Goal: Task Accomplishment & Management: Use online tool/utility

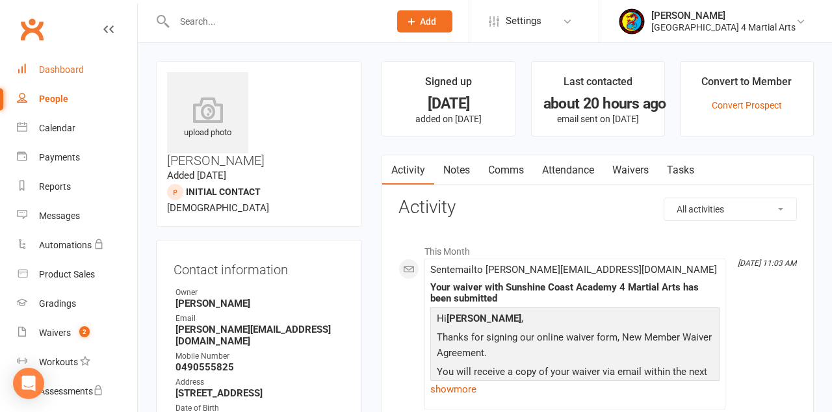
click at [81, 65] on div "Dashboard" at bounding box center [61, 69] width 45 height 10
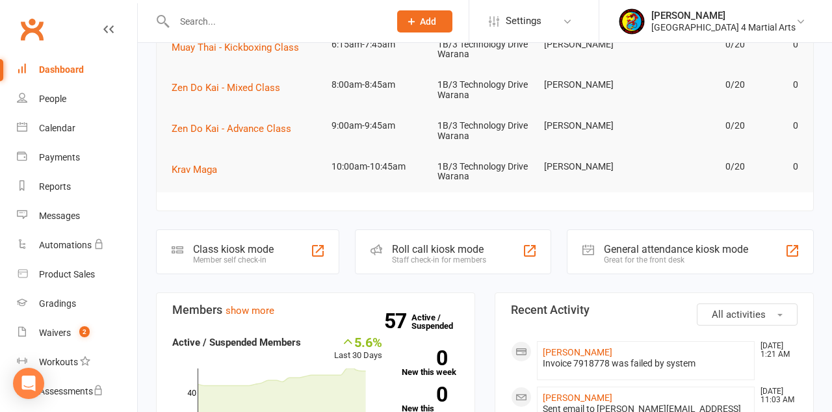
click at [244, 256] on div "Member self check-in" at bounding box center [233, 259] width 81 height 9
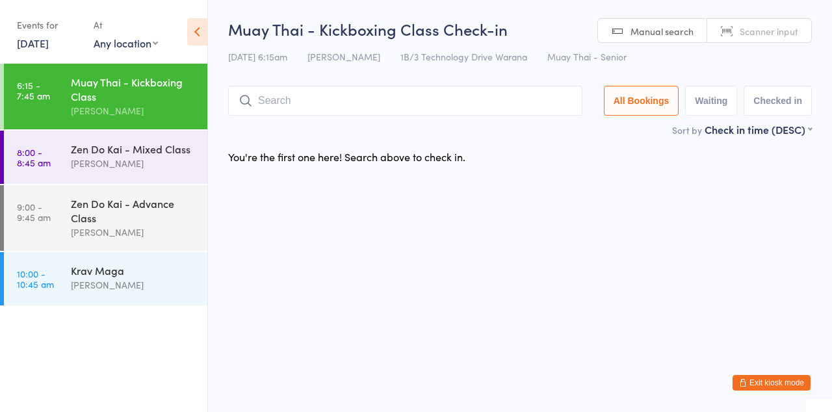
click at [124, 168] on div "[PERSON_NAME]" at bounding box center [133, 163] width 125 height 15
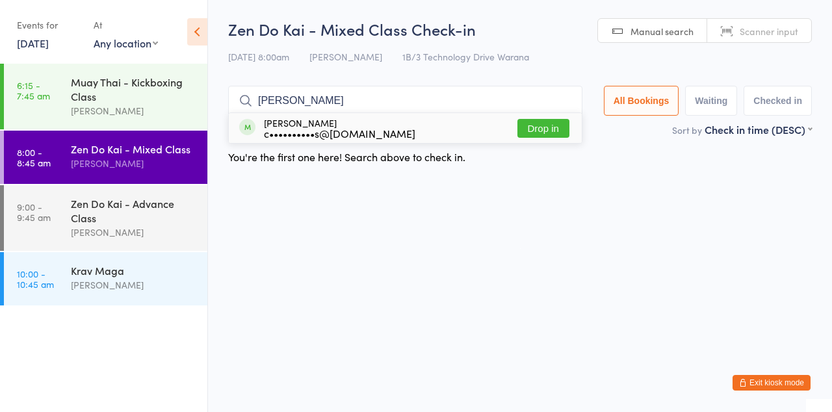
type input "Bianca"
click at [555, 126] on button "Drop in" at bounding box center [543, 128] width 52 height 19
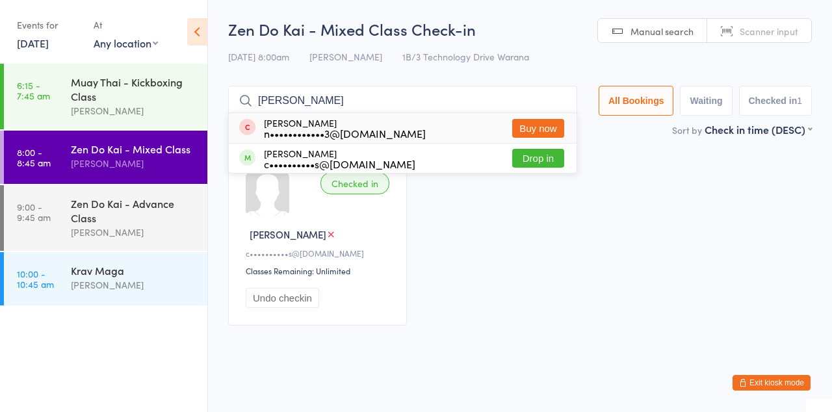
type input "Noah"
click at [554, 161] on button "Drop in" at bounding box center [538, 158] width 52 height 19
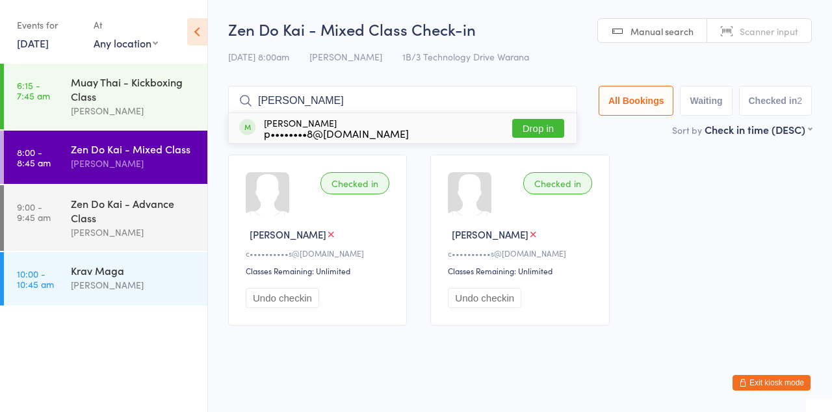
type input "Paul"
click at [559, 129] on button "Drop in" at bounding box center [538, 128] width 52 height 19
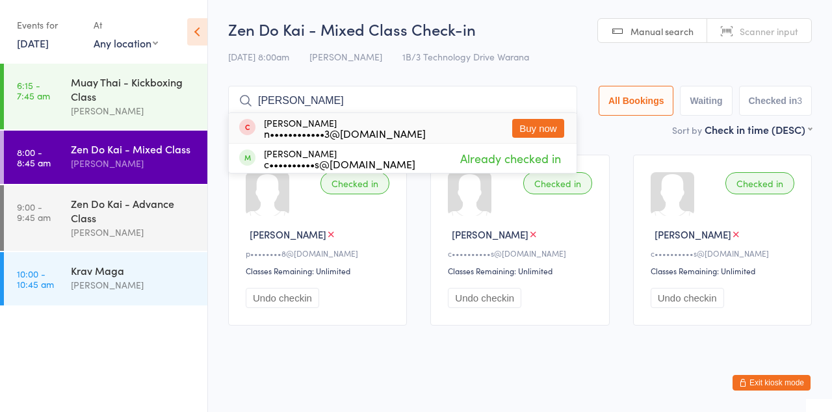
type input "Noah"
click at [547, 129] on button "Buy now" at bounding box center [538, 128] width 52 height 19
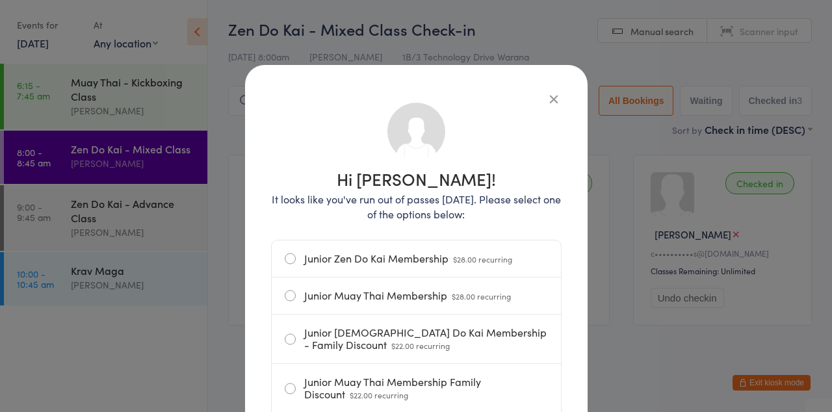
click at [551, 95] on icon "button" at bounding box center [554, 99] width 14 height 14
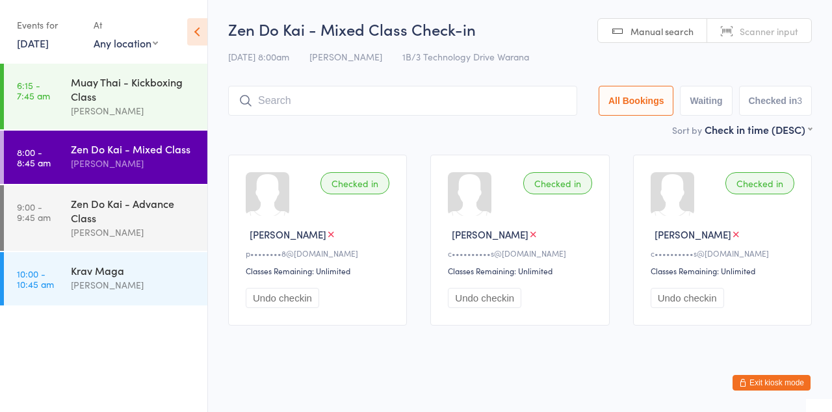
click at [337, 114] on input "search" at bounding box center [402, 101] width 349 height 30
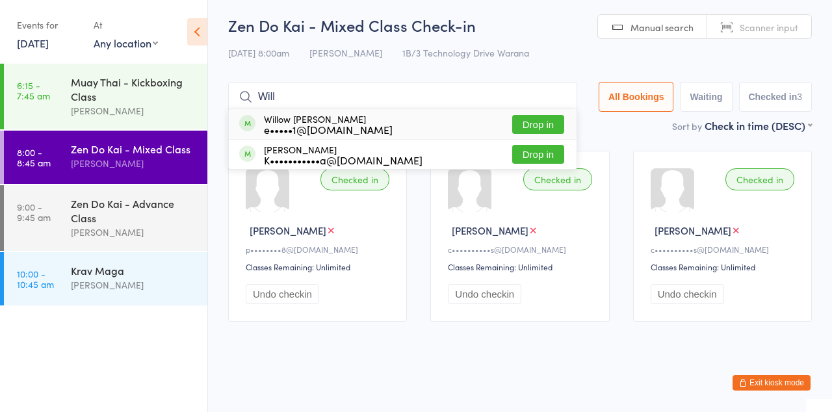
type input "Will"
click at [555, 127] on button "Drop in" at bounding box center [538, 124] width 52 height 19
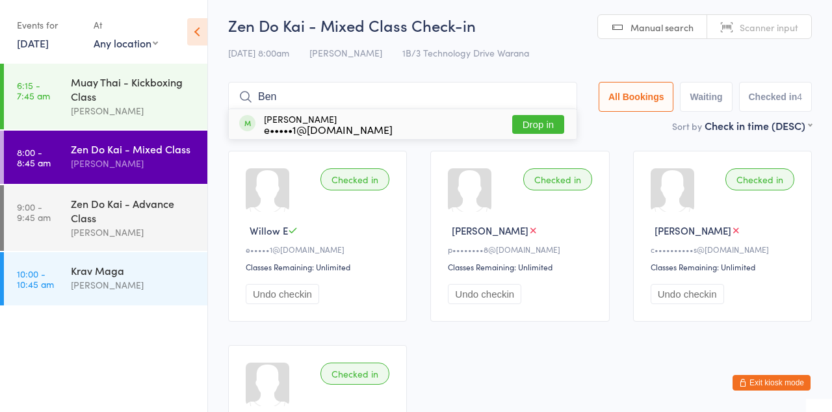
type input "Ben"
click at [547, 127] on button "Drop in" at bounding box center [538, 124] width 52 height 19
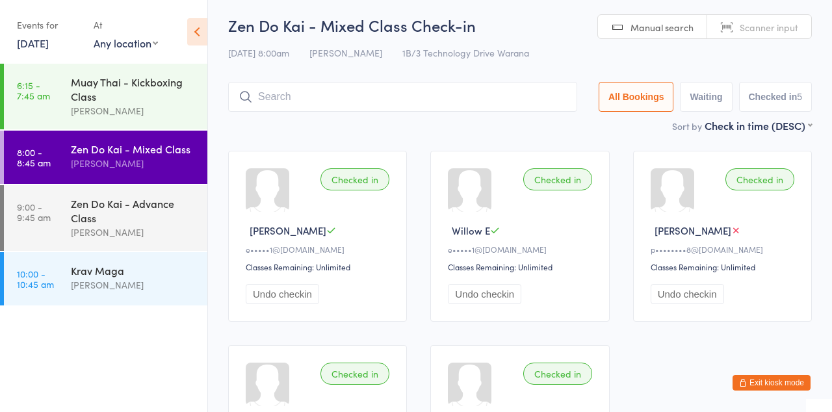
click at [280, 101] on input "search" at bounding box center [402, 97] width 349 height 30
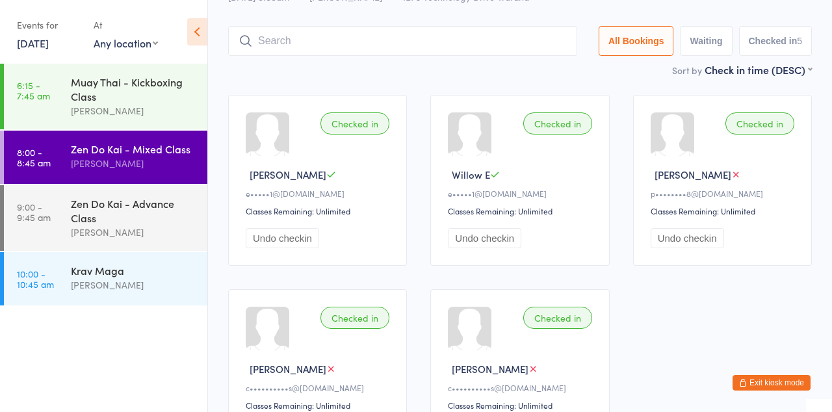
scroll to position [86, 0]
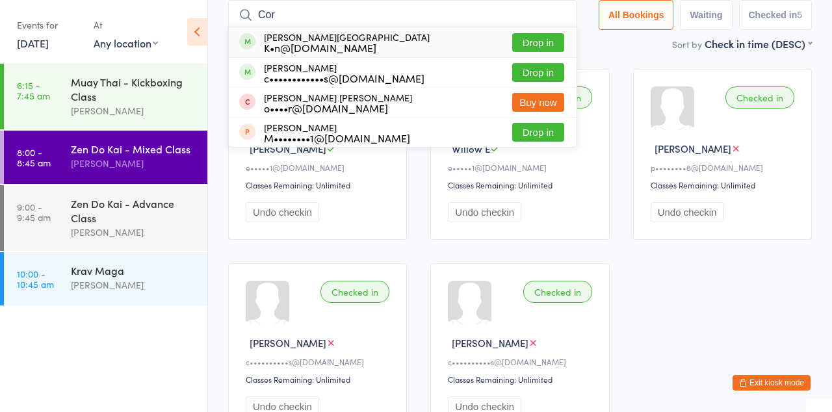
type input "Cor"
click at [540, 75] on button "Drop in" at bounding box center [538, 72] width 52 height 19
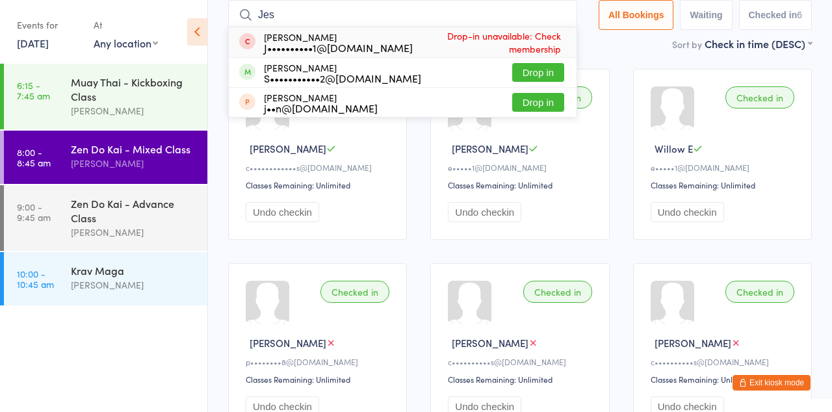
type input "Jes"
click at [491, 69] on div "Jesse Morrow S•••••••••••2@gmail.com Drop in" at bounding box center [403, 72] width 348 height 29
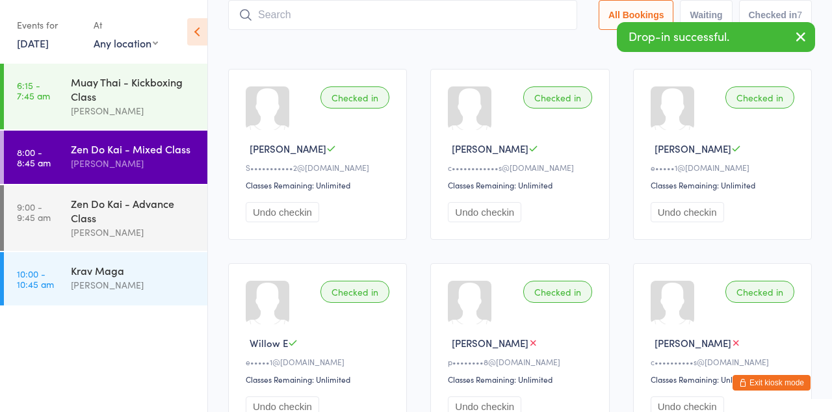
click at [805, 161] on div "Checked in Ben E e•••••1@hotmail.com Classes Remaining: Unlimited Undo checkin" at bounding box center [722, 154] width 179 height 171
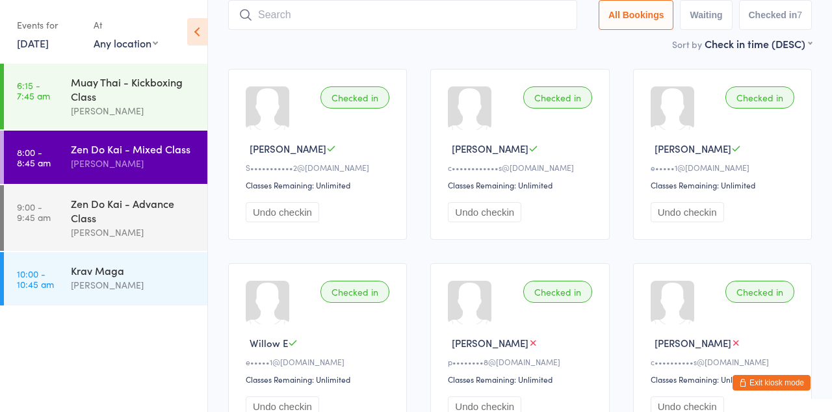
click at [144, 161] on div "[PERSON_NAME]" at bounding box center [133, 163] width 125 height 15
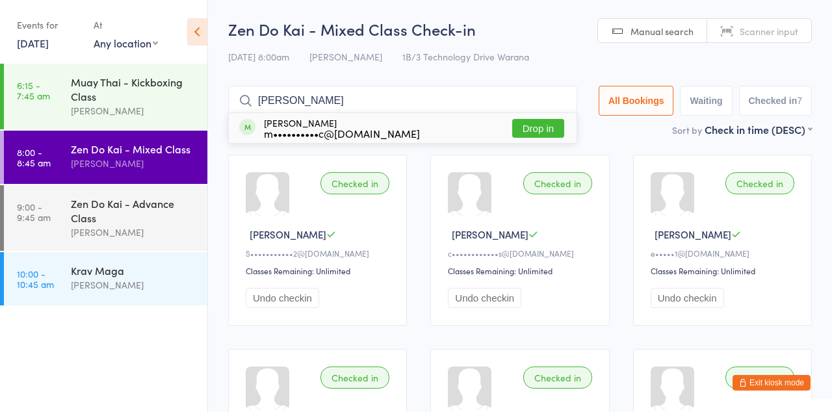
type input "Ann"
click at [546, 129] on button "Drop in" at bounding box center [538, 128] width 52 height 19
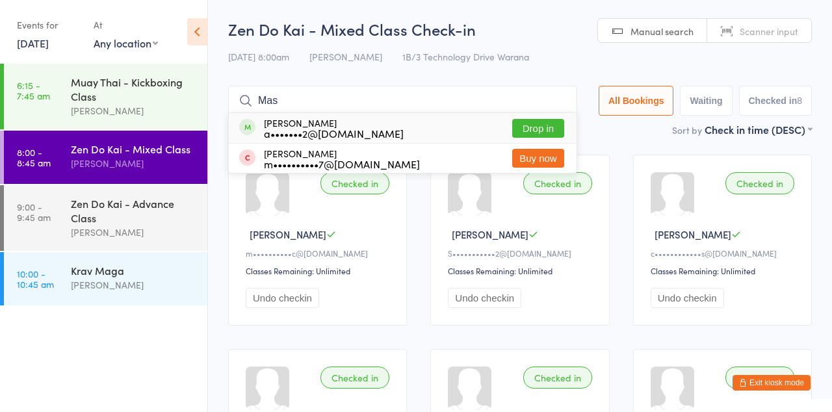
type input "Mas"
click at [558, 129] on button "Drop in" at bounding box center [538, 128] width 52 height 19
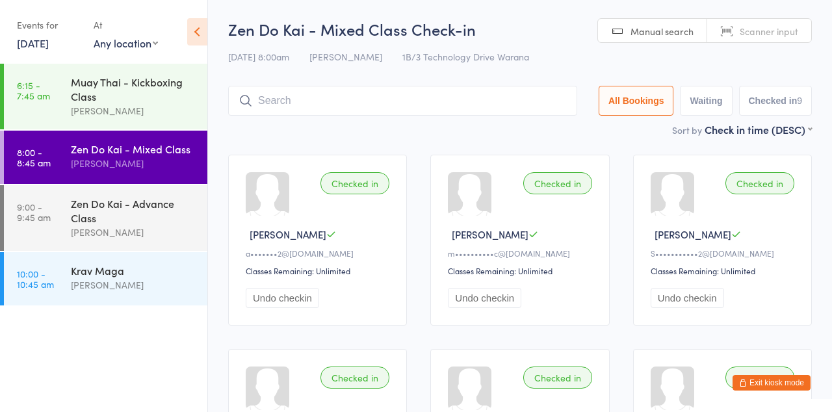
click at [145, 81] on div "Muay Thai - Kickboxing Class" at bounding box center [133, 89] width 125 height 29
click at [140, 83] on div "Muay Thai - Kickboxing Class" at bounding box center [133, 89] width 125 height 29
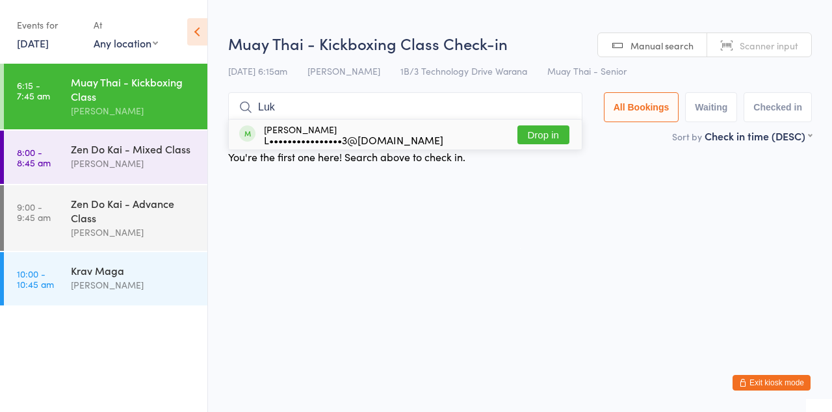
type input "Luk"
click at [550, 138] on button "Drop in" at bounding box center [543, 134] width 52 height 19
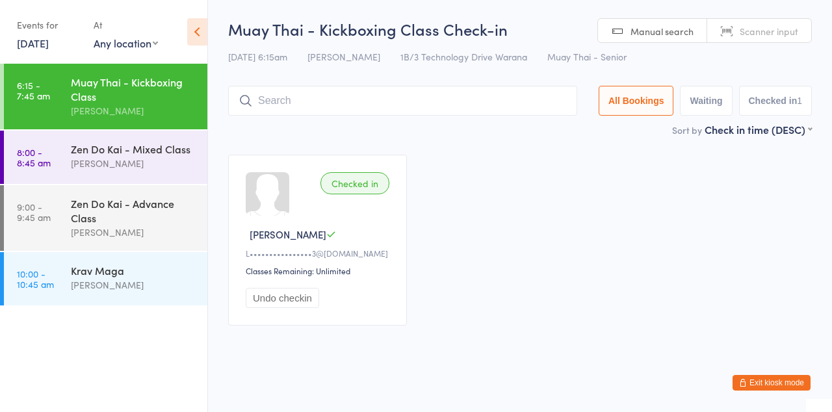
click at [116, 164] on div "[PERSON_NAME]" at bounding box center [133, 163] width 125 height 15
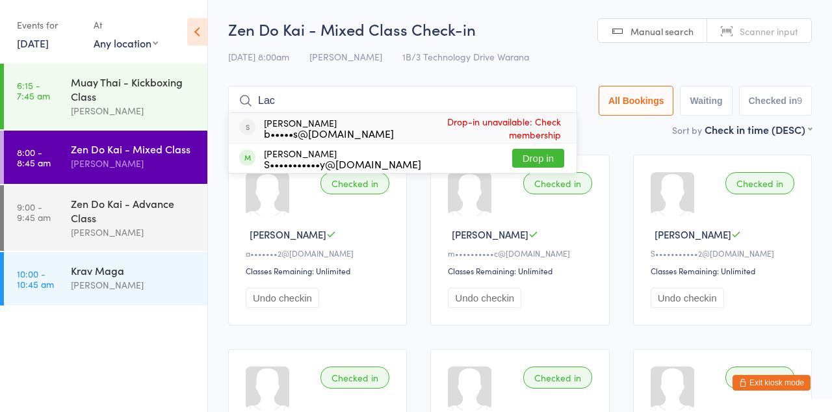
type input "Lac"
click at [553, 157] on button "Drop in" at bounding box center [538, 158] width 52 height 19
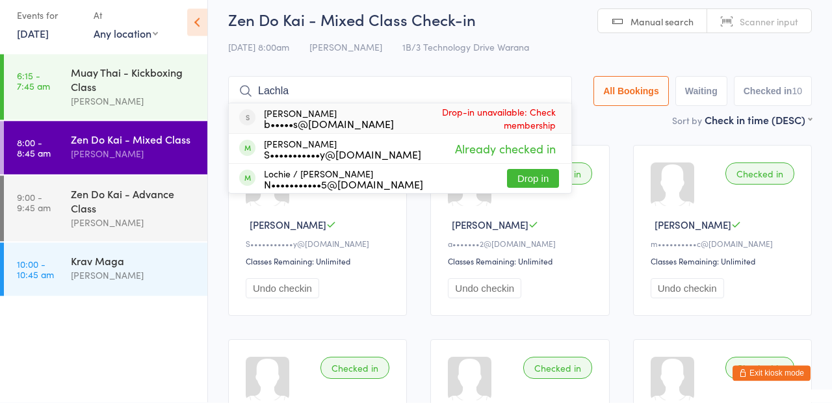
type input "Lachla"
click at [551, 185] on button "Drop in" at bounding box center [533, 188] width 52 height 19
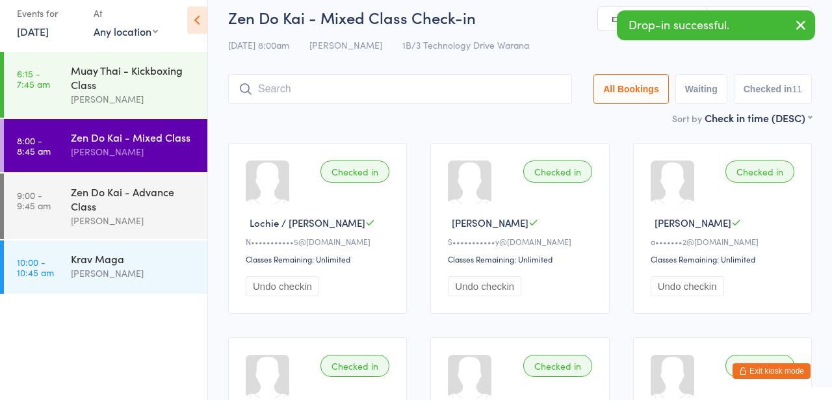
click at [53, 198] on link "9:00 - 9:45 am Zen Do Kai - Advance Class Stephen Panebiango" at bounding box center [105, 218] width 203 height 66
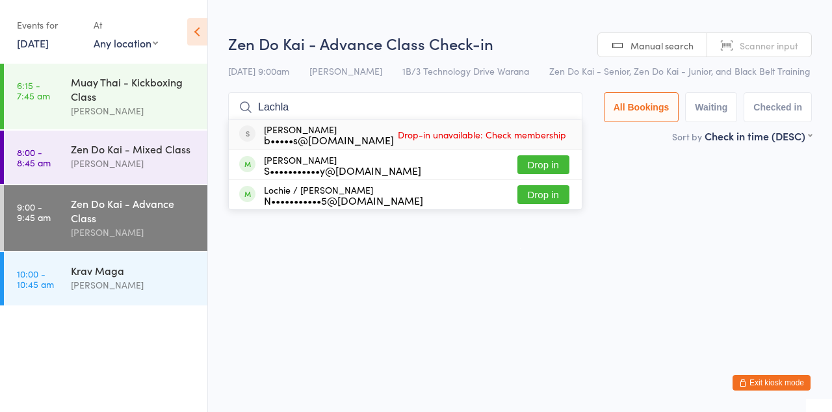
type input "Lachla"
click at [556, 204] on button "Drop in" at bounding box center [543, 194] width 52 height 19
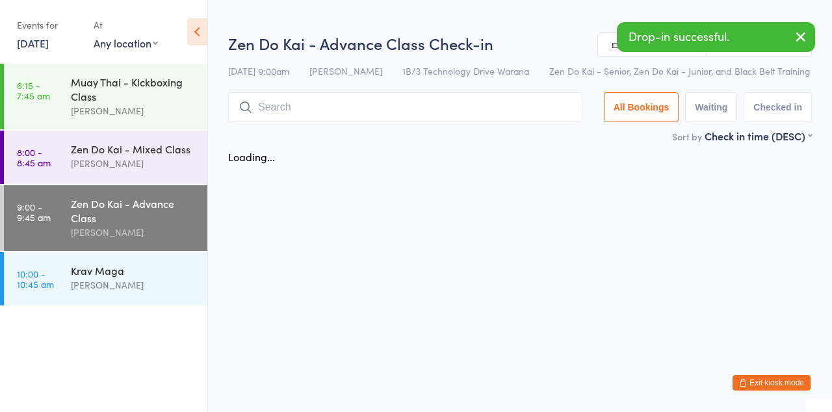
click at [78, 152] on div "Zen Do Kai - Mixed Class" at bounding box center [133, 149] width 125 height 14
